Goal: Transaction & Acquisition: Purchase product/service

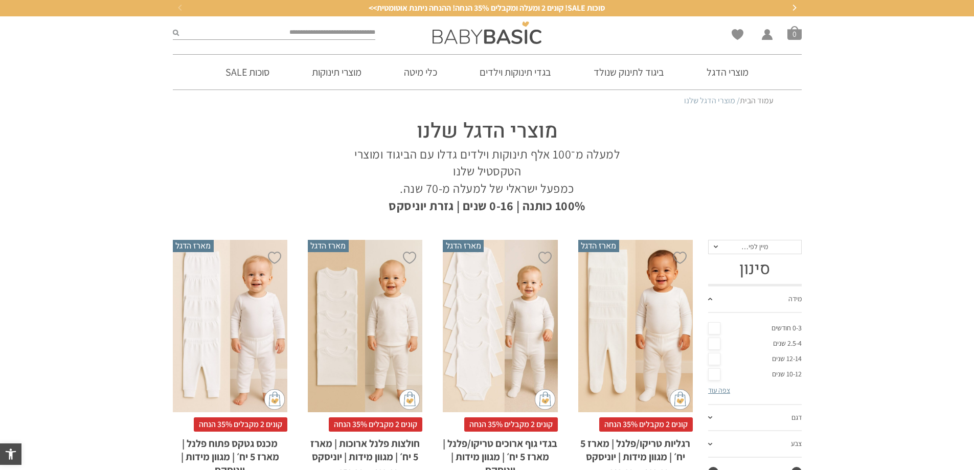
click at [716, 327] on link "0-3 חודשים" at bounding box center [755, 328] width 94 height 15
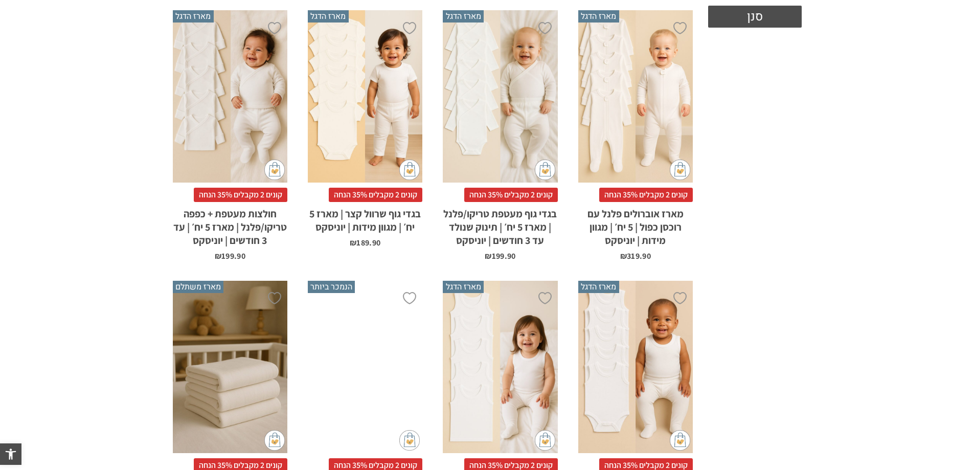
scroll to position [358, 0]
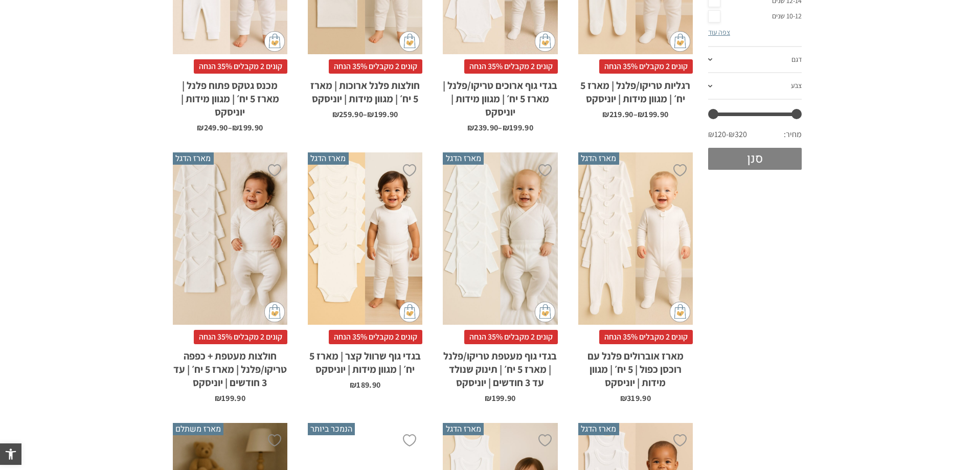
click at [754, 166] on button "סנן" at bounding box center [755, 159] width 94 height 22
click at [743, 158] on button "סנן" at bounding box center [755, 159] width 94 height 22
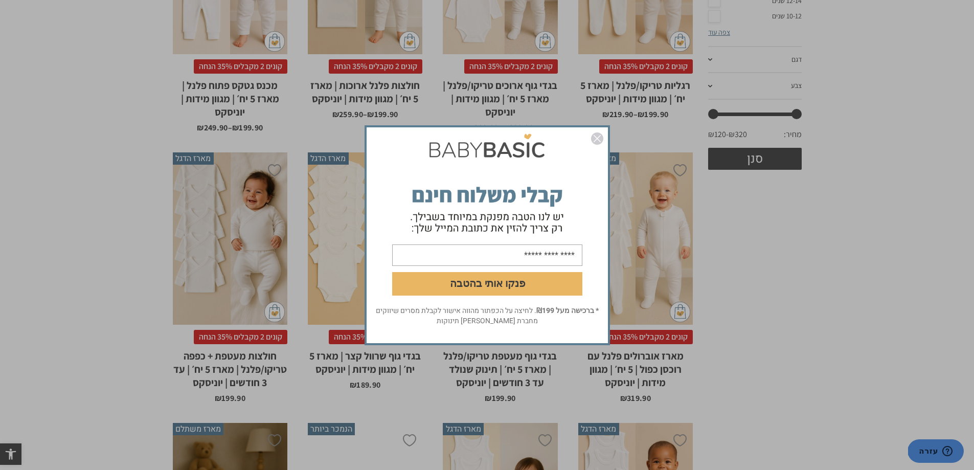
scroll to position [119, 0]
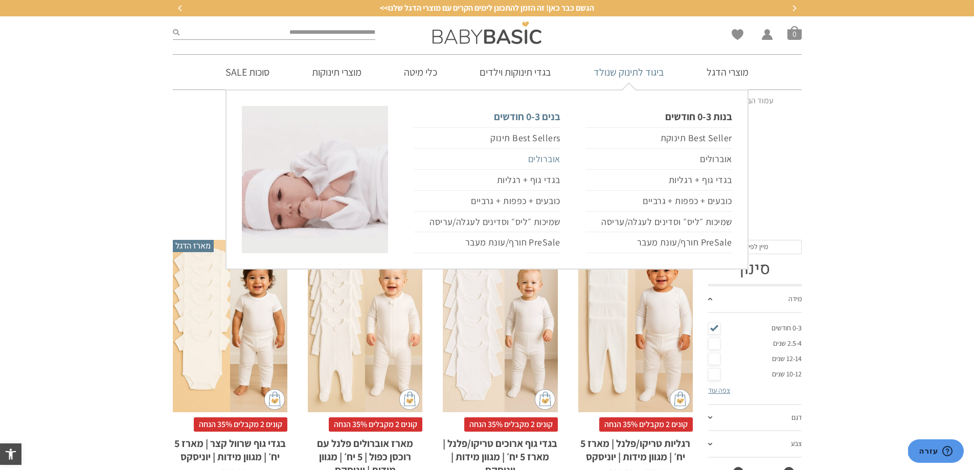
click at [551, 158] on link "אוברולים" at bounding box center [487, 159] width 146 height 21
click at [546, 155] on link "אוברולים" at bounding box center [487, 159] width 146 height 21
click at [544, 157] on link "אוברולים" at bounding box center [487, 159] width 146 height 21
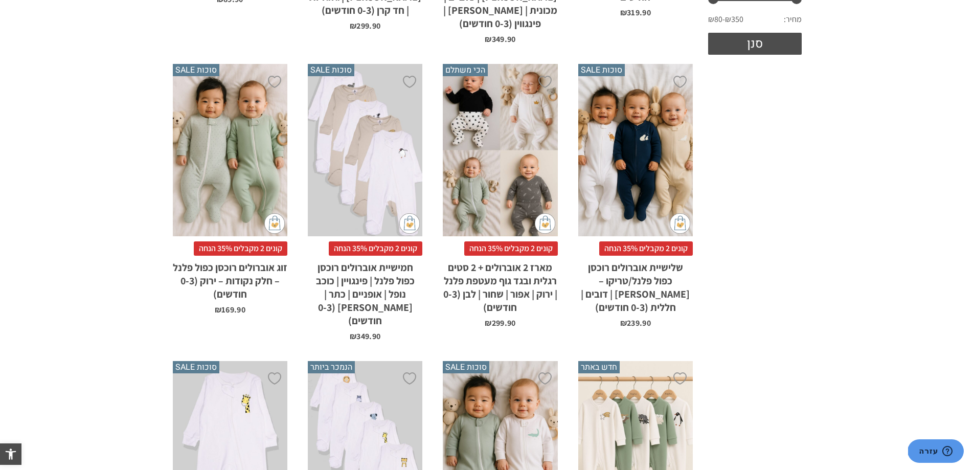
scroll to position [492, 0]
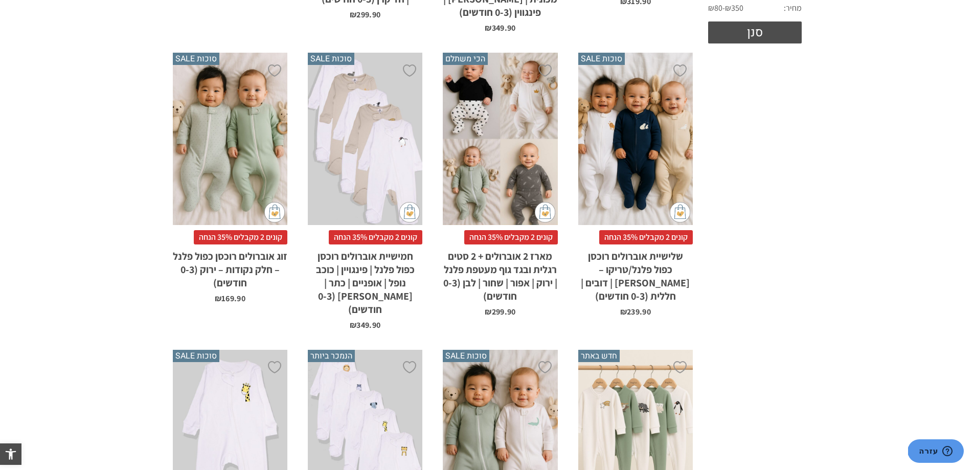
click at [630, 173] on div "x בחירת סוג בד טריקו (עונת מעבר/קיץ) פלנל (חורף)" at bounding box center [635, 139] width 115 height 172
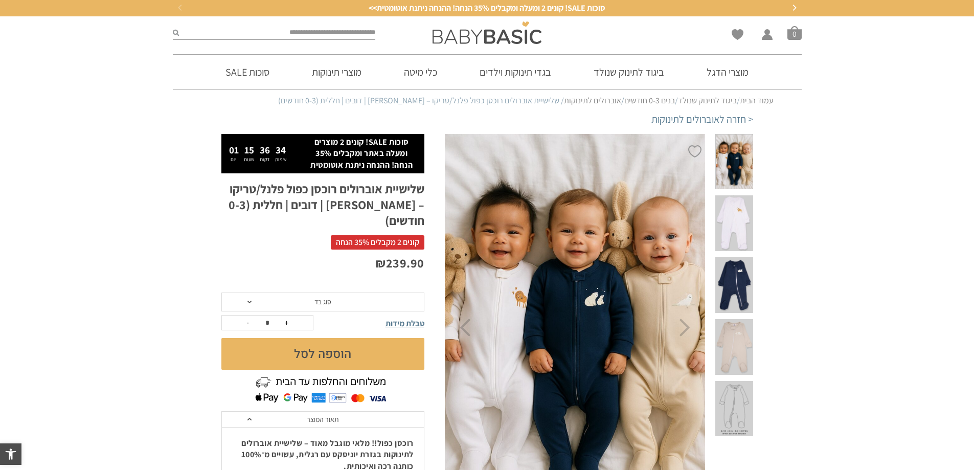
click at [248, 301] on span at bounding box center [249, 302] width 4 height 3
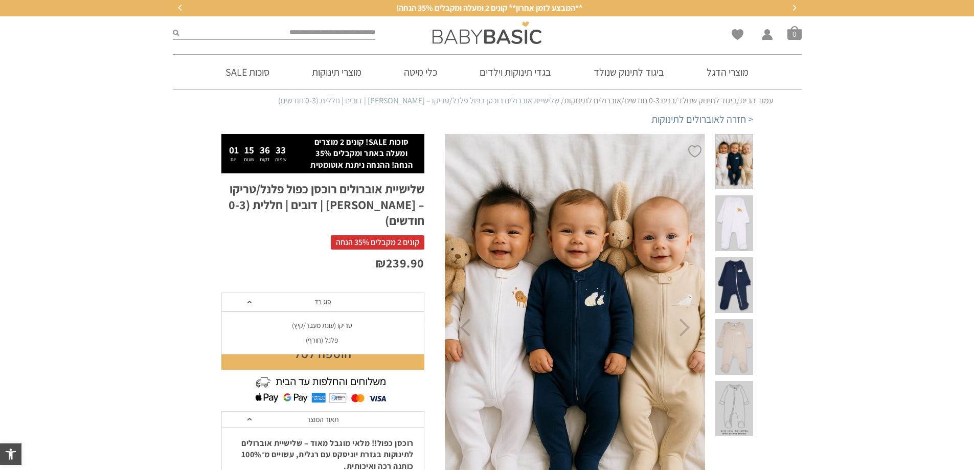
click at [323, 336] on div "פלנל (חורף)" at bounding box center [322, 340] width 203 height 9
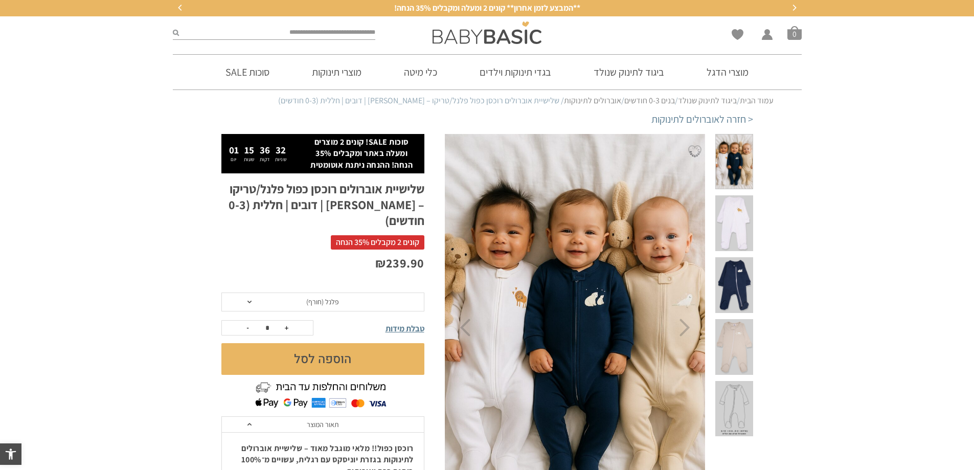
click at [321, 343] on button "הוספה לסל" at bounding box center [322, 359] width 203 height 32
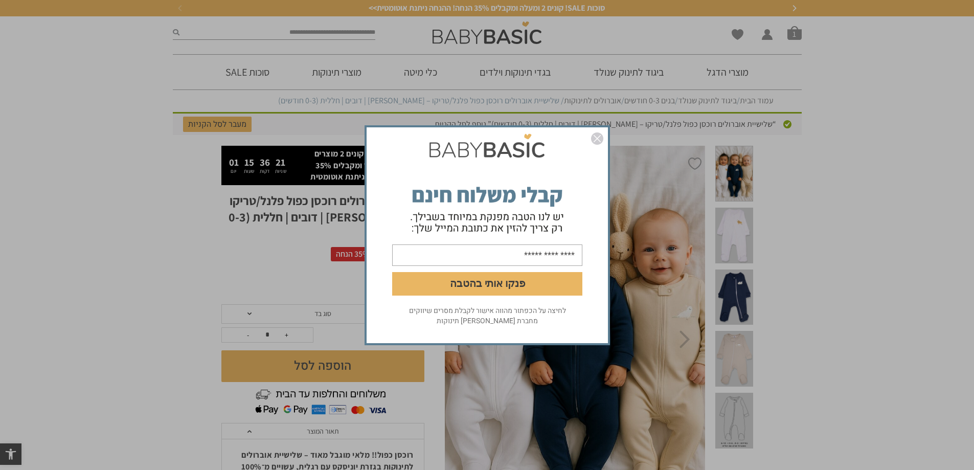
click at [518, 259] on input "email" at bounding box center [487, 254] width 190 height 21
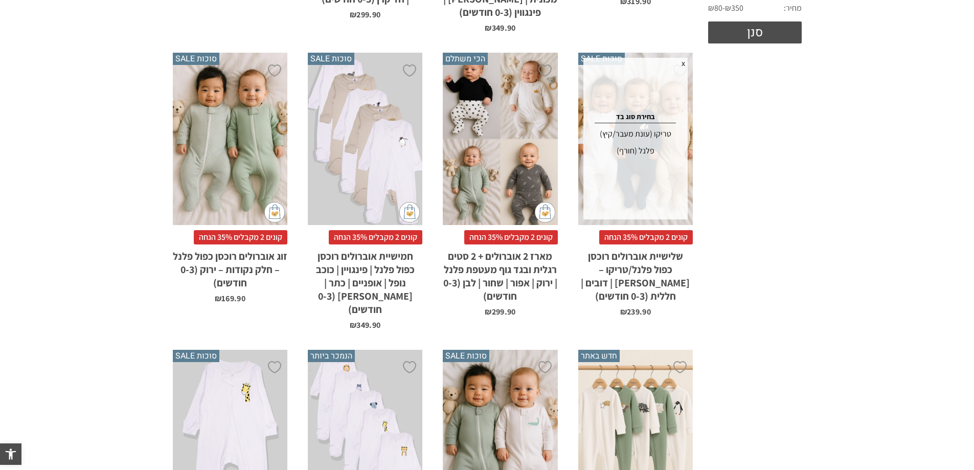
scroll to position [508, 0]
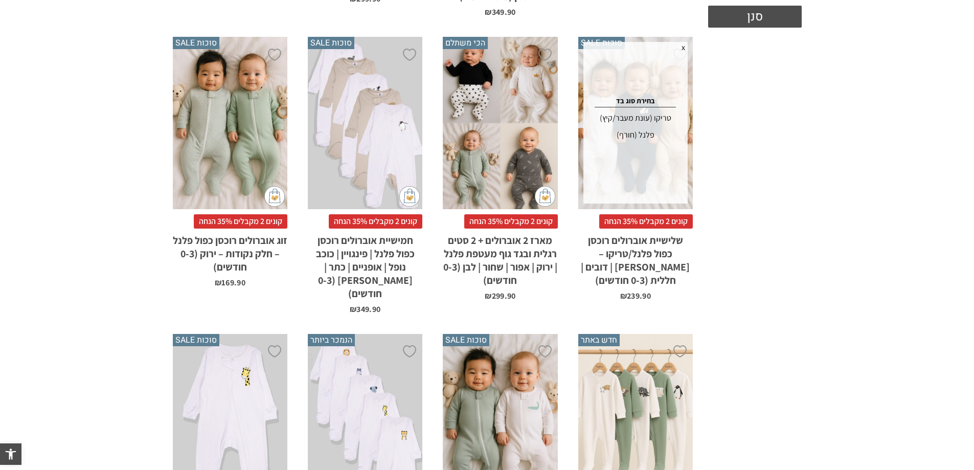
click at [653, 377] on div "x בחירת מידה 0-3m 3-6m 6-12m" at bounding box center [635, 420] width 115 height 172
click at [648, 378] on div "x בחירת מידה 0-3m 3-6m 6-12m" at bounding box center [635, 420] width 115 height 172
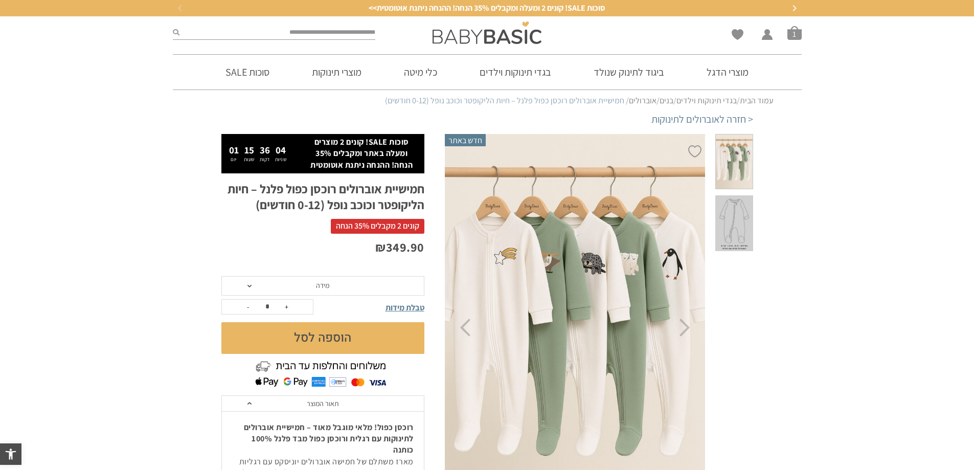
click at [250, 285] on span at bounding box center [249, 286] width 4 height 3
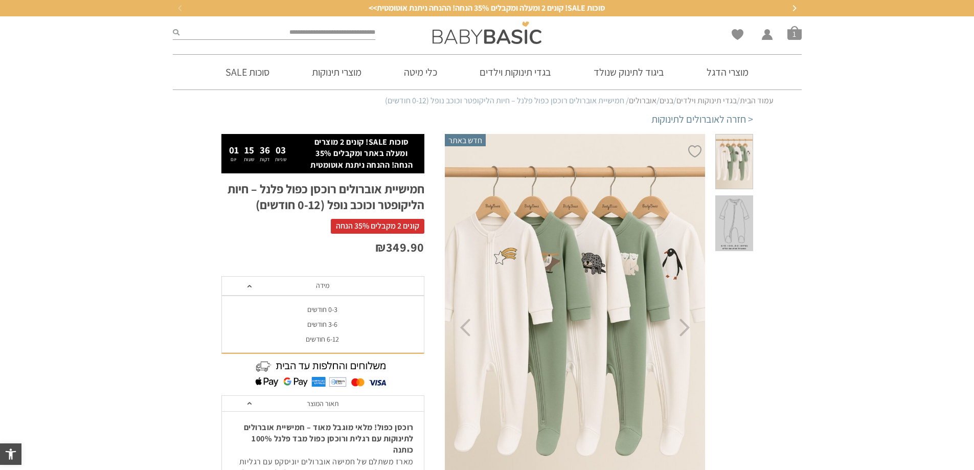
click at [319, 309] on div "0-3 חודשים" at bounding box center [322, 309] width 203 height 9
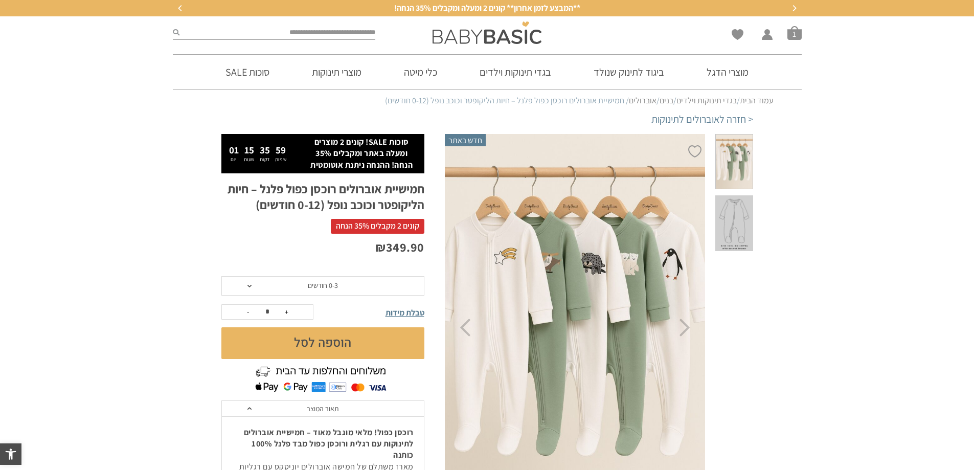
click at [307, 340] on button "הוספה לסל" at bounding box center [322, 343] width 203 height 32
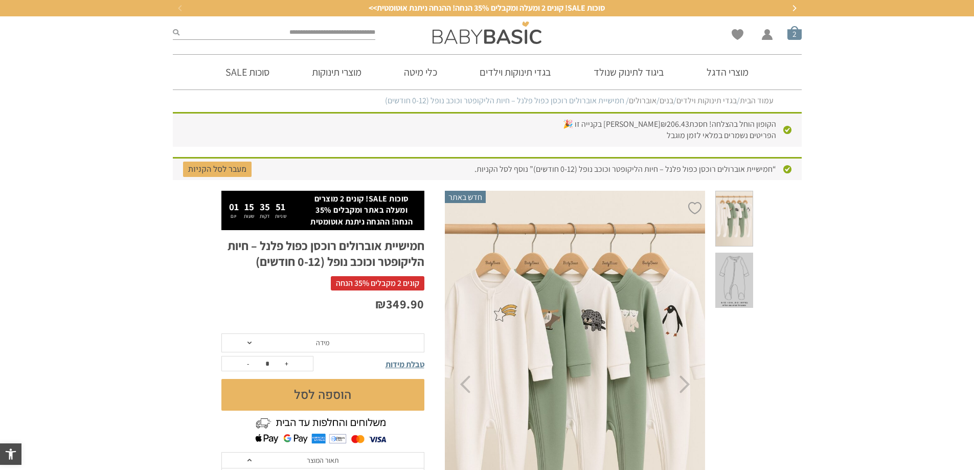
click at [791, 33] on span "סל קניות" at bounding box center [794, 33] width 14 height 14
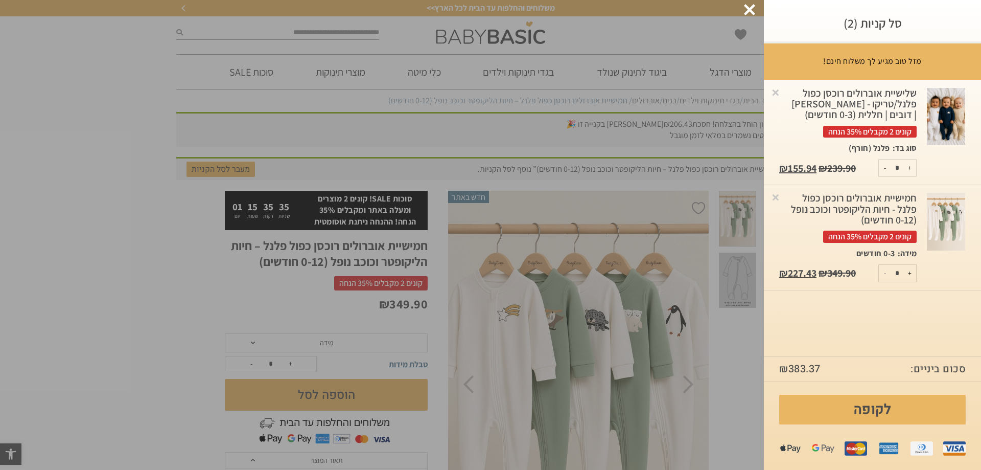
click at [751, 7] on div at bounding box center [749, 9] width 11 height 11
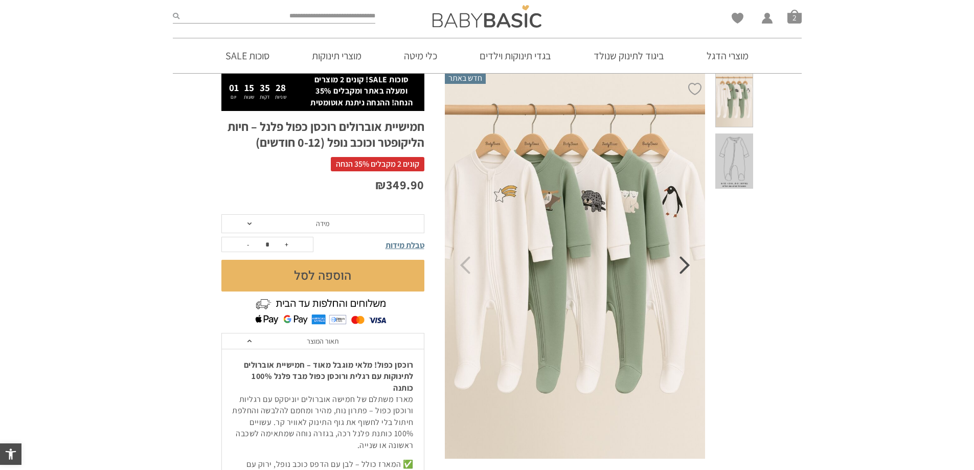
click at [684, 271] on icon "Next" at bounding box center [684, 265] width 11 height 18
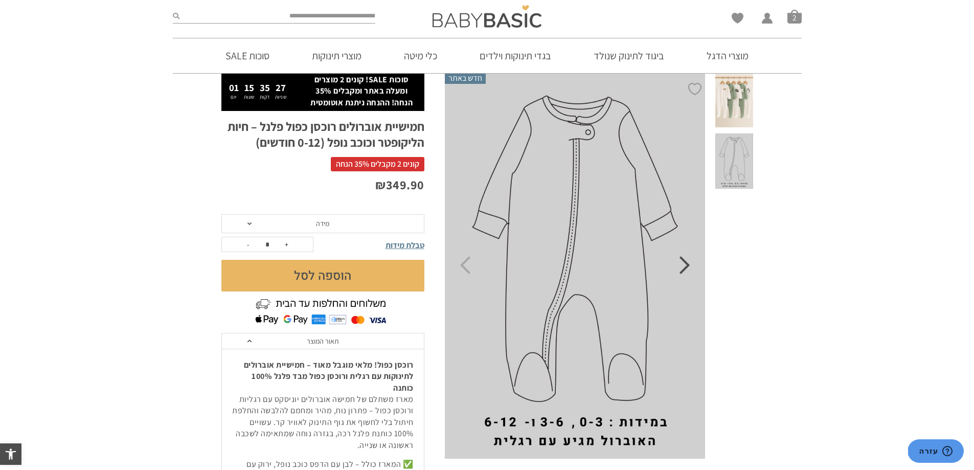
click at [684, 271] on icon "Next" at bounding box center [684, 265] width 11 height 18
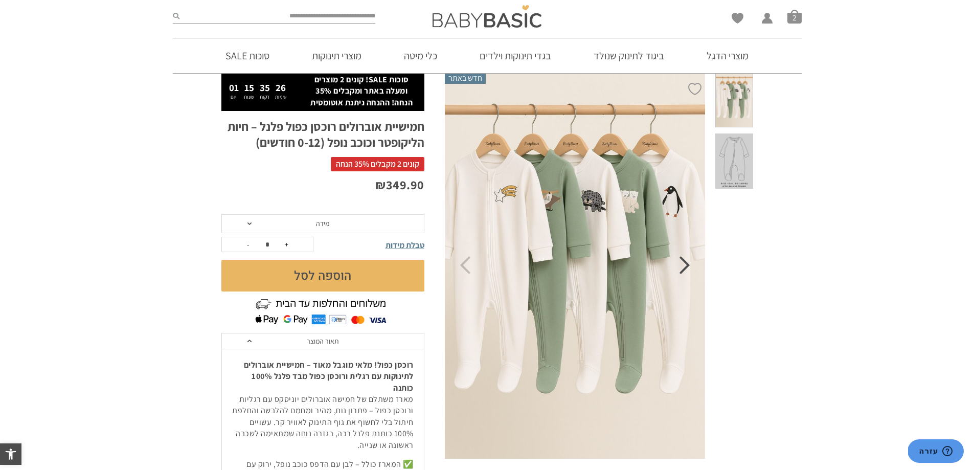
click at [684, 271] on icon "Next" at bounding box center [684, 265] width 11 height 18
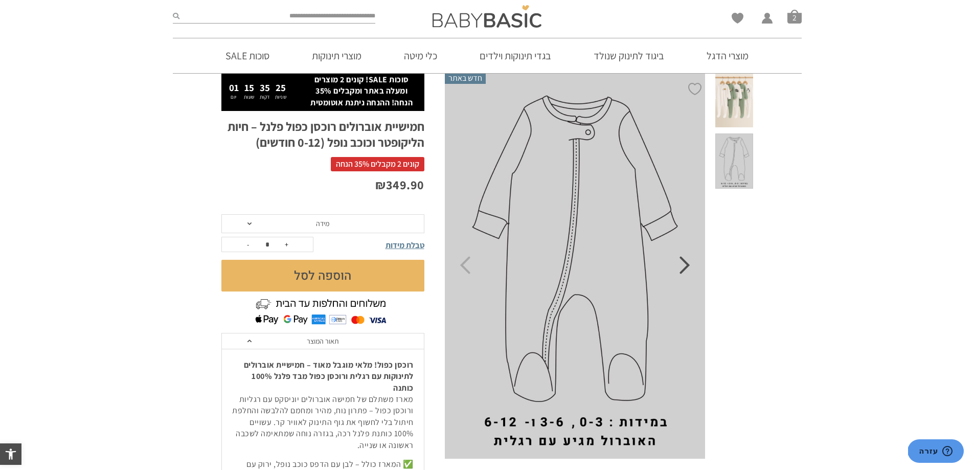
click at [684, 271] on icon "Next" at bounding box center [684, 265] width 11 height 18
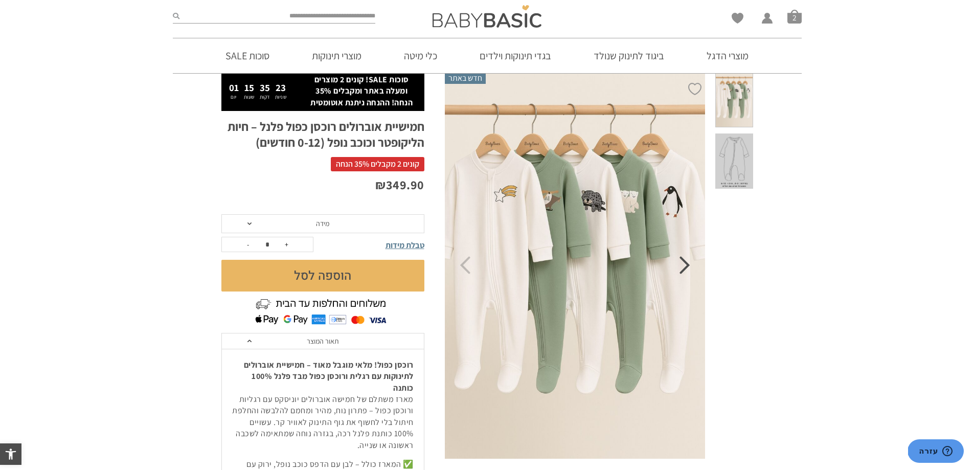
click at [684, 271] on icon "Next" at bounding box center [684, 265] width 11 height 18
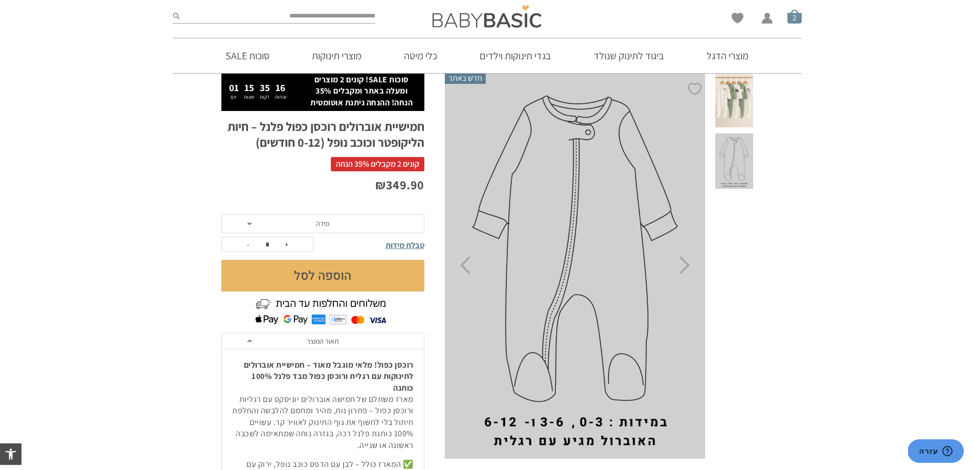
click at [792, 18] on span "סל קניות" at bounding box center [794, 16] width 14 height 14
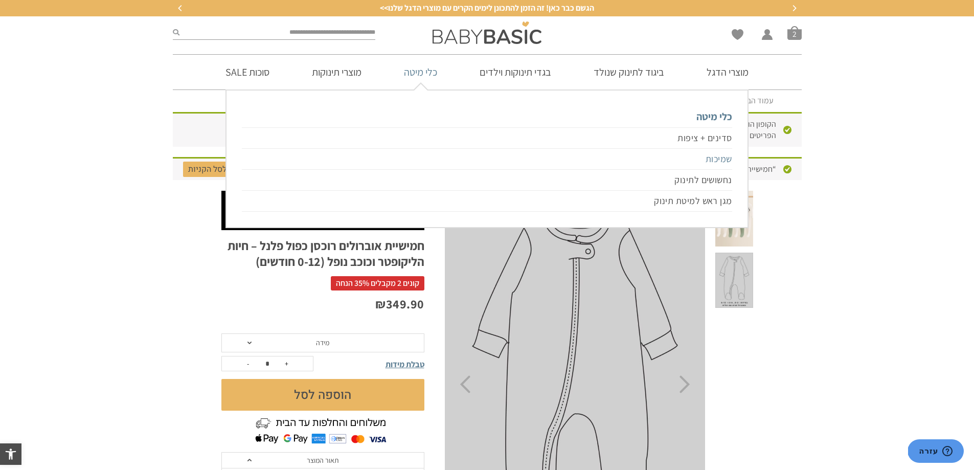
click at [704, 160] on link "שמיכות" at bounding box center [487, 159] width 490 height 21
click at [715, 160] on link "שמיכות" at bounding box center [487, 159] width 490 height 21
click at [715, 157] on link "שמיכות" at bounding box center [487, 159] width 490 height 21
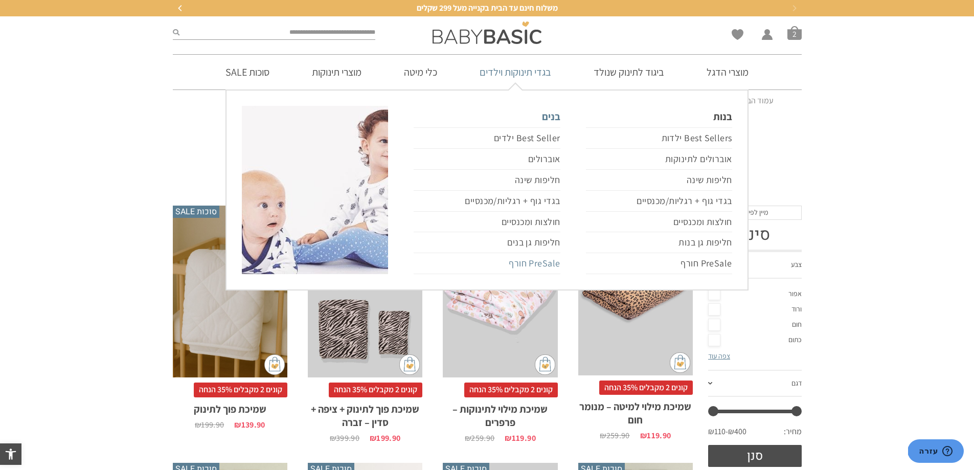
click at [525, 268] on link "PreSale חורף" at bounding box center [487, 263] width 146 height 21
click at [525, 264] on link "PreSale חורף" at bounding box center [487, 263] width 146 height 21
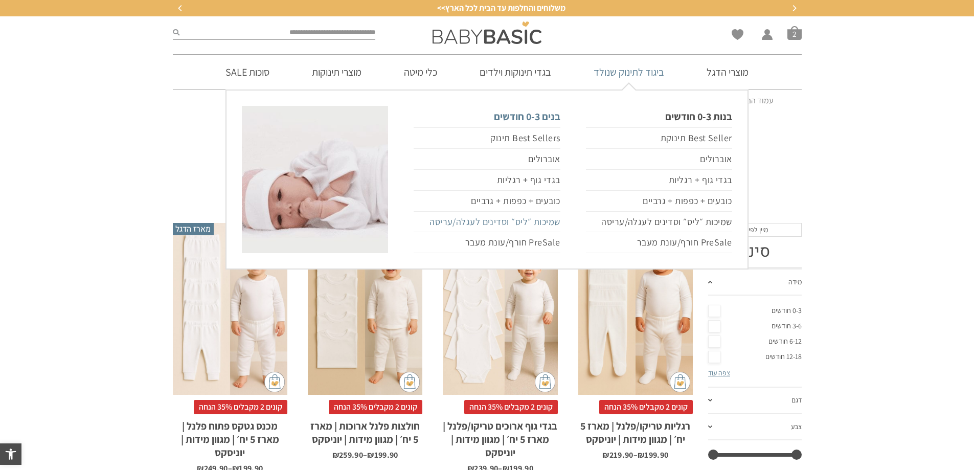
click at [538, 221] on link "שמיכות ״ליס״ וסדינים לעגלה/עריסה" at bounding box center [487, 222] width 146 height 21
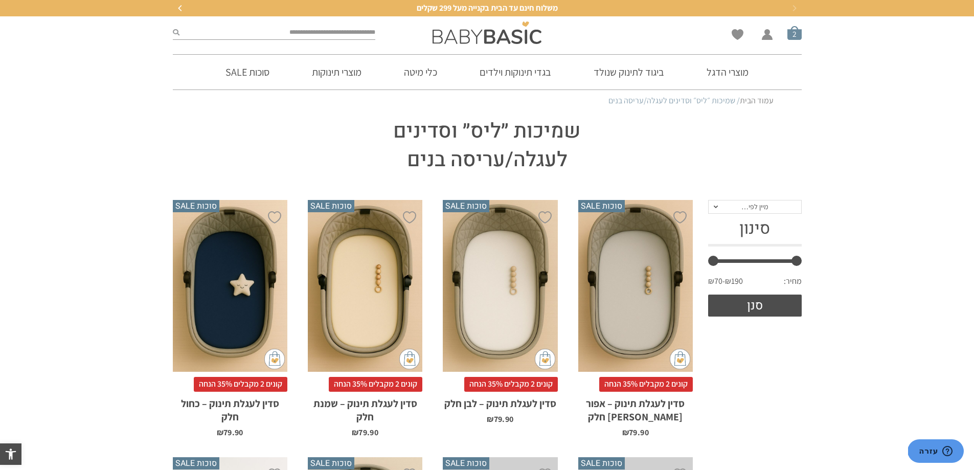
click at [795, 31] on span "סל קניות" at bounding box center [794, 33] width 14 height 14
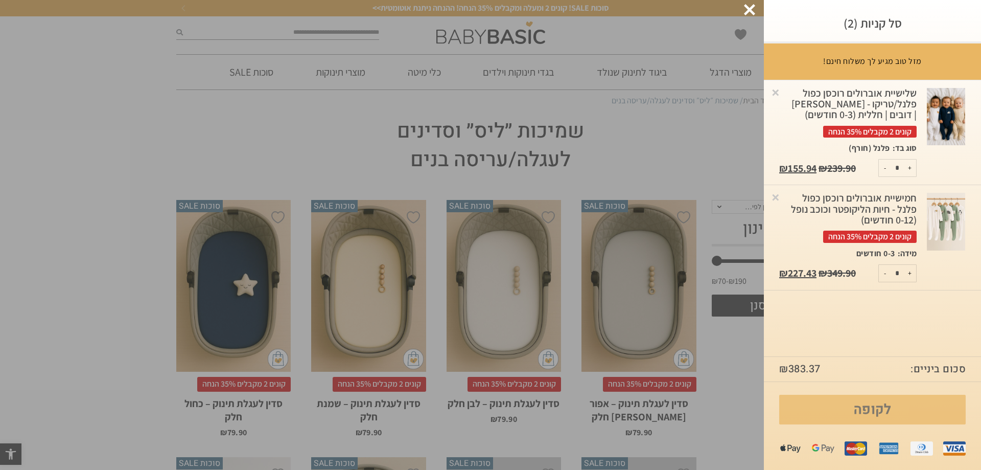
click at [863, 409] on link "לקופה" at bounding box center [873, 410] width 187 height 30
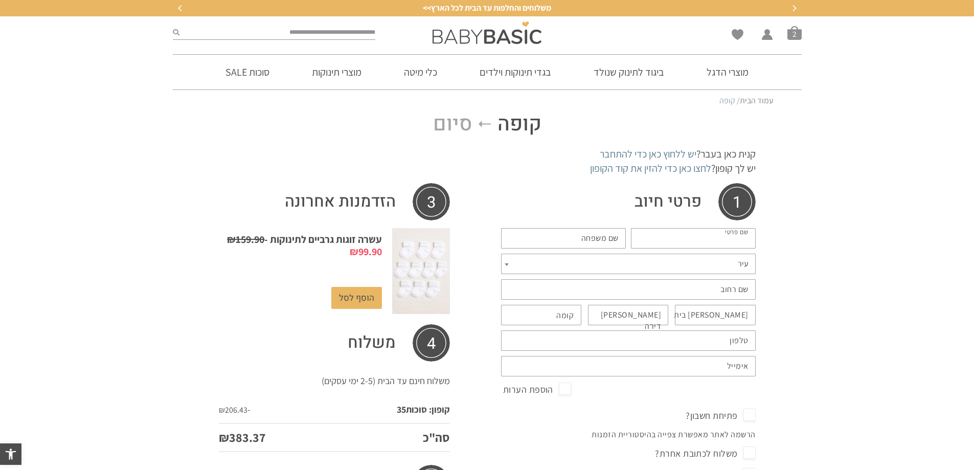
click at [668, 239] on input "שם פרטי *" at bounding box center [693, 238] width 125 height 20
type input "****"
click at [614, 238] on label "שם משפחה *" at bounding box center [599, 238] width 37 height 11
click at [614, 238] on input "שם משפחה *" at bounding box center [563, 238] width 125 height 20
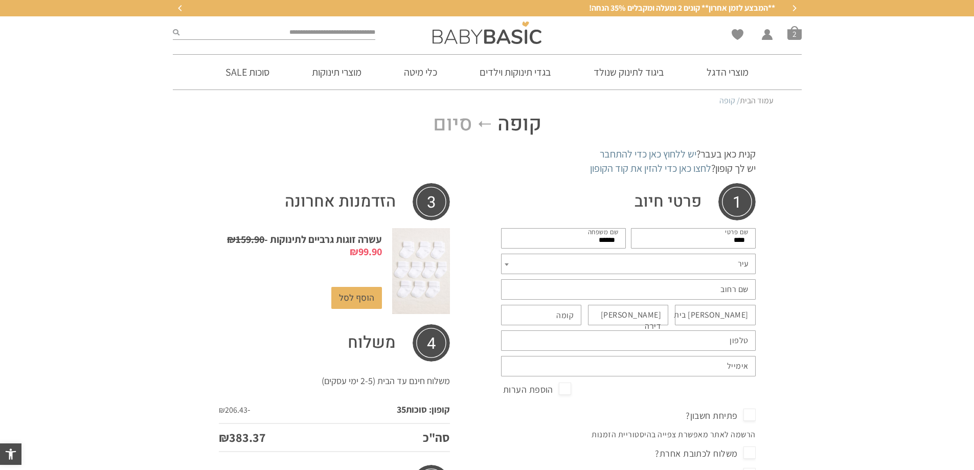
type input "******"
click at [692, 257] on span "עיר" at bounding box center [628, 264] width 255 height 20
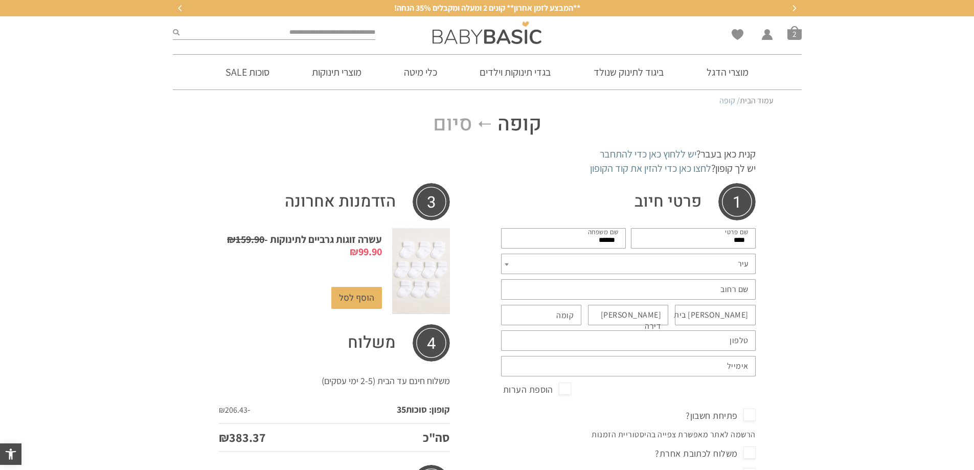
click at [696, 262] on span "עיר" at bounding box center [628, 264] width 255 height 20
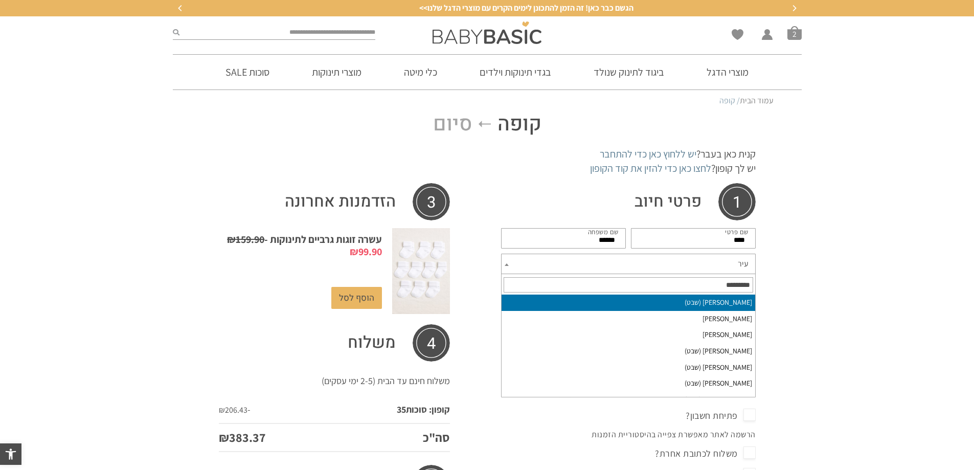
click at [696, 262] on span "עיר" at bounding box center [628, 264] width 255 height 20
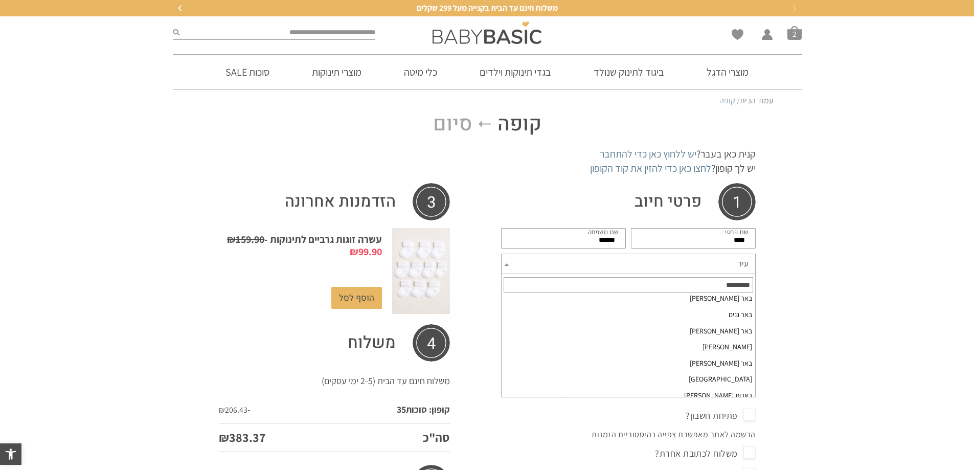
scroll to position [2249, 0]
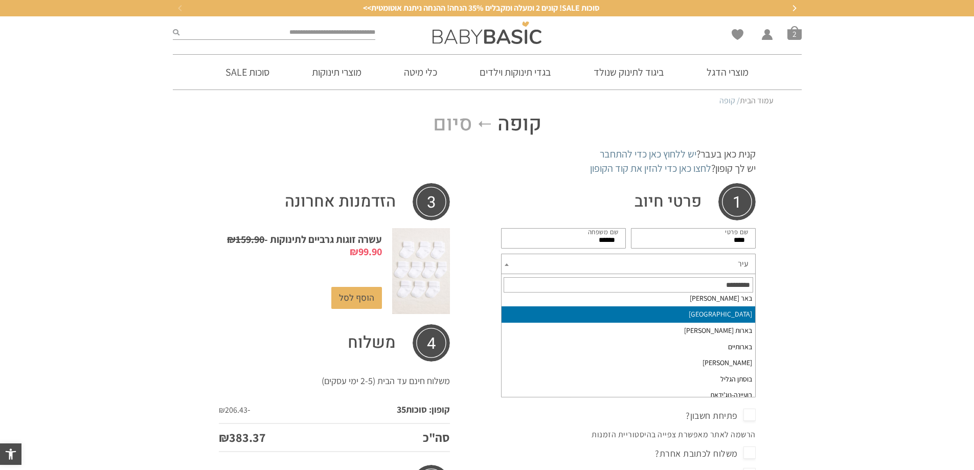
select select "*******"
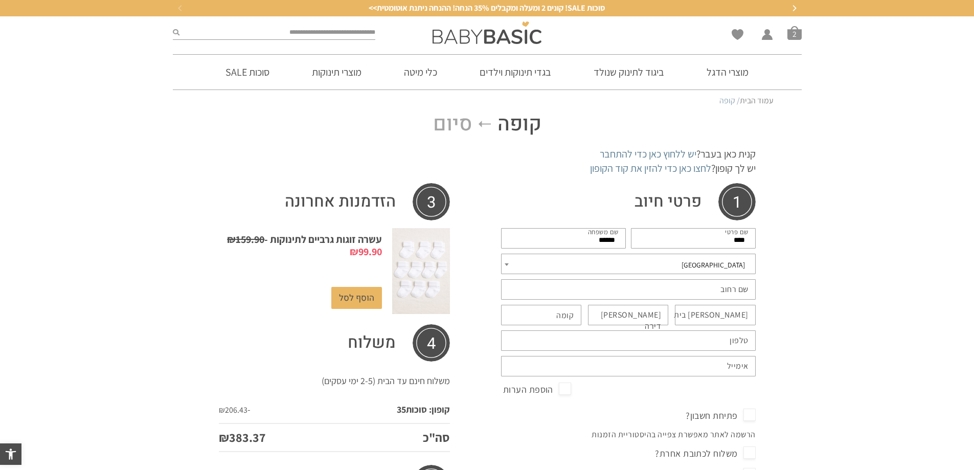
click at [668, 290] on input "שם רחוב *" at bounding box center [628, 289] width 255 height 20
type input "**********"
click at [684, 313] on input "[PERSON_NAME] בית *" at bounding box center [715, 315] width 81 height 20
type input "*"
click at [644, 310] on label "[PERSON_NAME] דירה (אופציונלי)" at bounding box center [623, 320] width 77 height 23
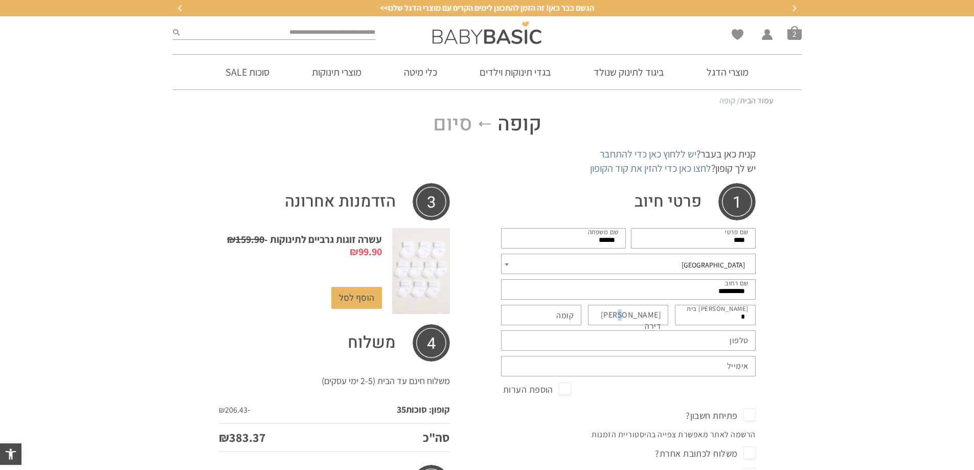
click at [643, 313] on label "[PERSON_NAME] דירה (אופציונלי)" at bounding box center [623, 320] width 77 height 23
click at [643, 313] on input "[PERSON_NAME] דירה (אופציונלי)" at bounding box center [628, 315] width 81 height 20
type input "**"
click at [568, 314] on label "קומה (אופציונלי)" at bounding box center [564, 315] width 17 height 11
click at [568, 314] on input "קומה (אופציונלי)" at bounding box center [541, 315] width 81 height 20
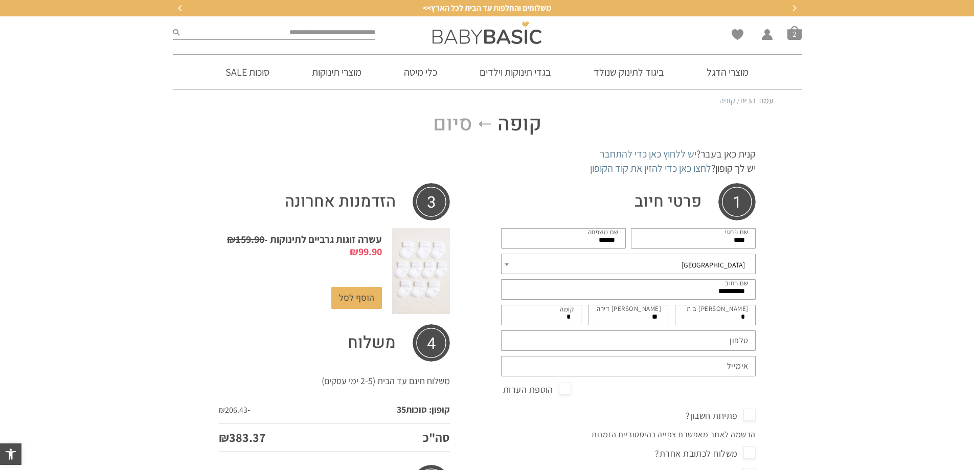
type input "*"
click at [603, 339] on input "טלפון *" at bounding box center [628, 340] width 255 height 20
type input "**********"
click at [610, 363] on input "אימייל *" at bounding box center [628, 366] width 255 height 20
type input "*"
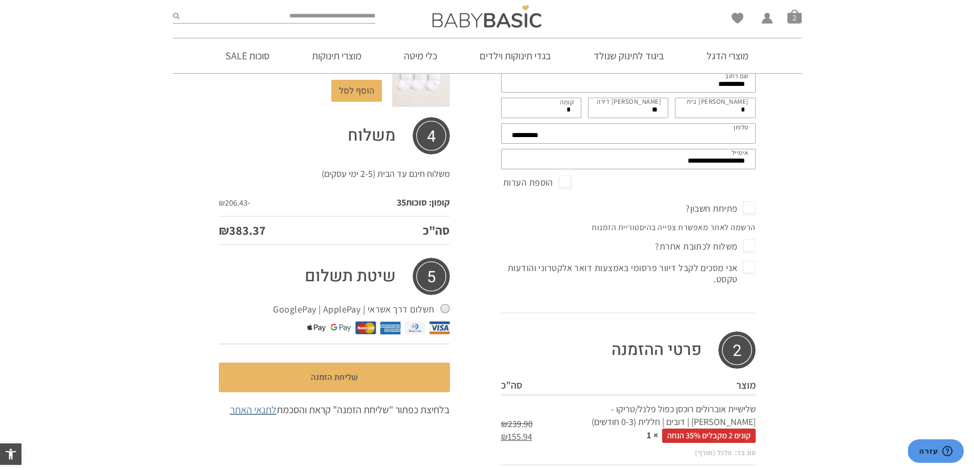
scroll to position [239, 0]
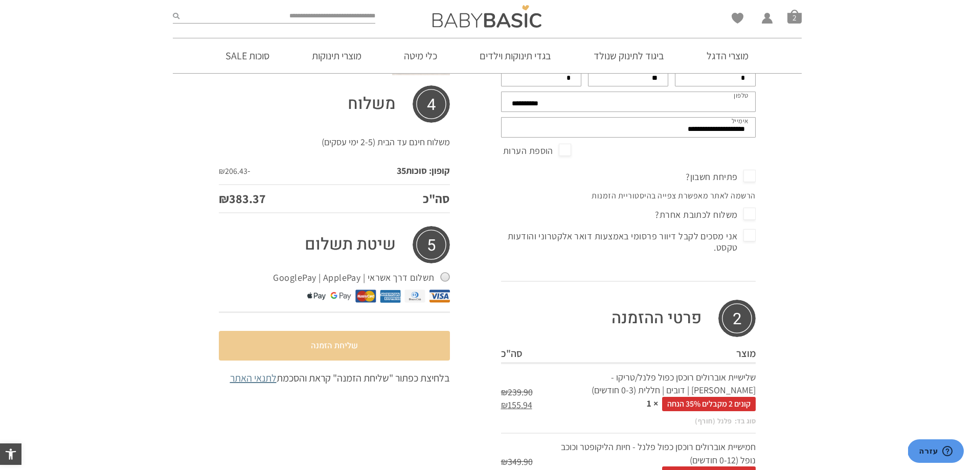
type input "**********"
click at [342, 345] on button "שליחת הזמנה" at bounding box center [334, 346] width 231 height 30
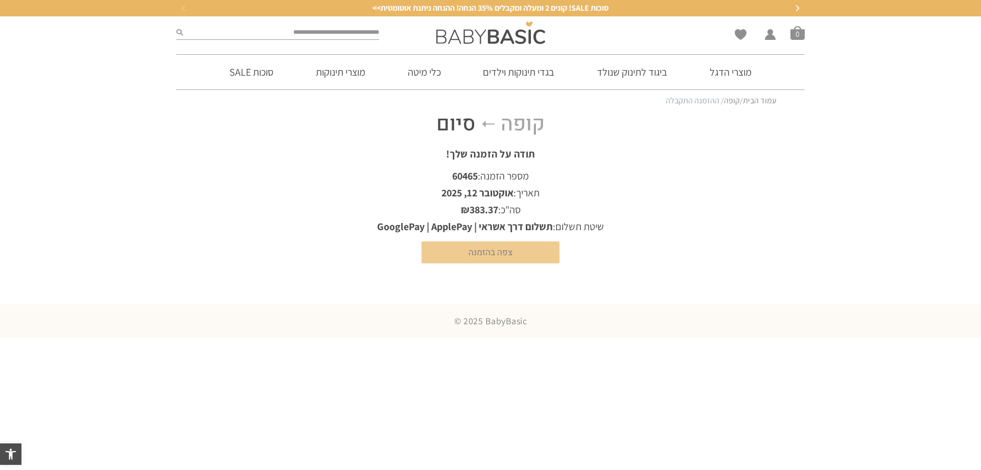
click at [483, 250] on link "צפה בהזמנה" at bounding box center [491, 252] width 138 height 22
